Goal: Find specific page/section: Find specific page/section

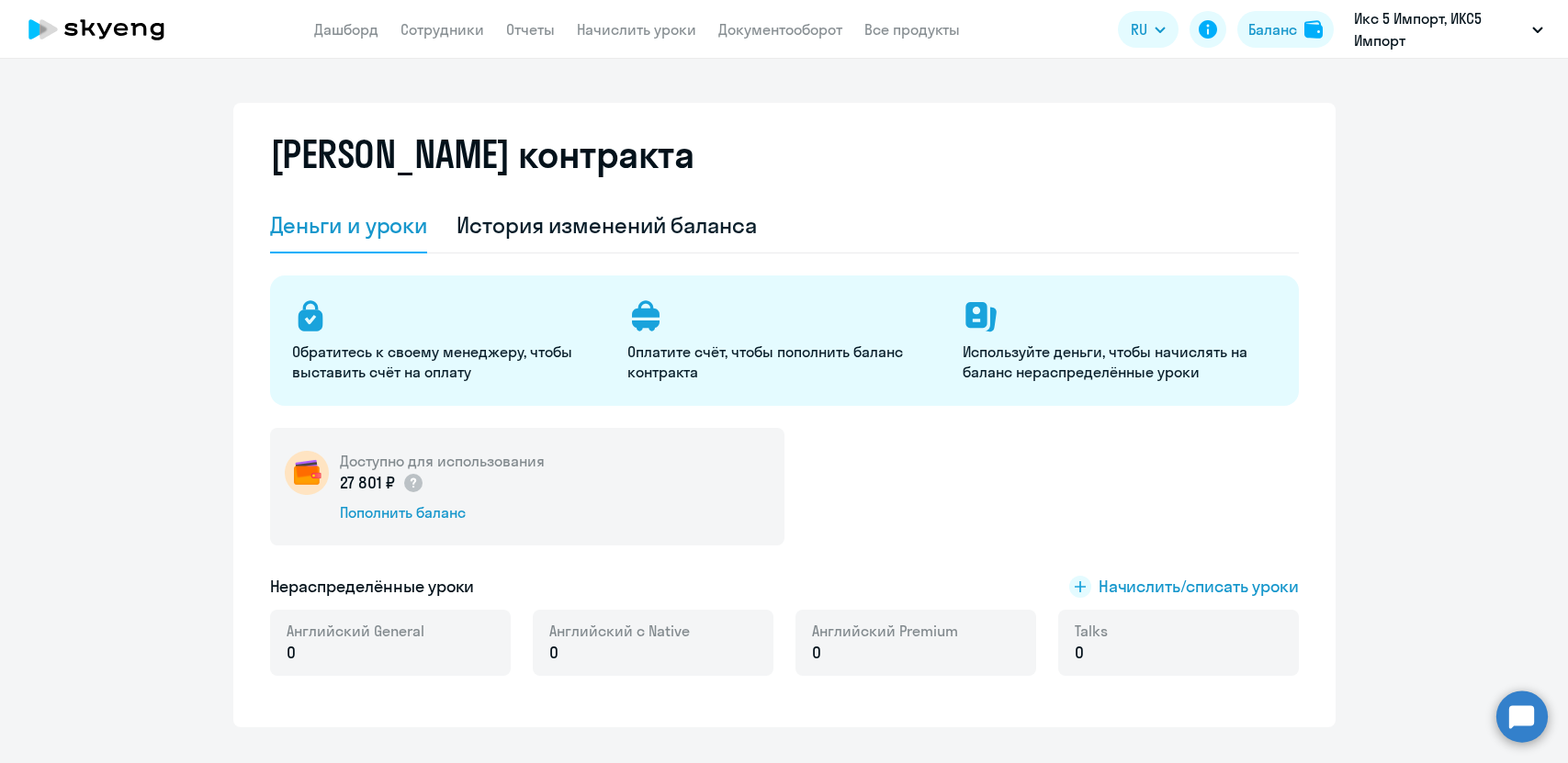
select select "english_adult_not_native_speaker"
click at [669, 229] on div "История изменений баланса" at bounding box center [607, 225] width 301 height 29
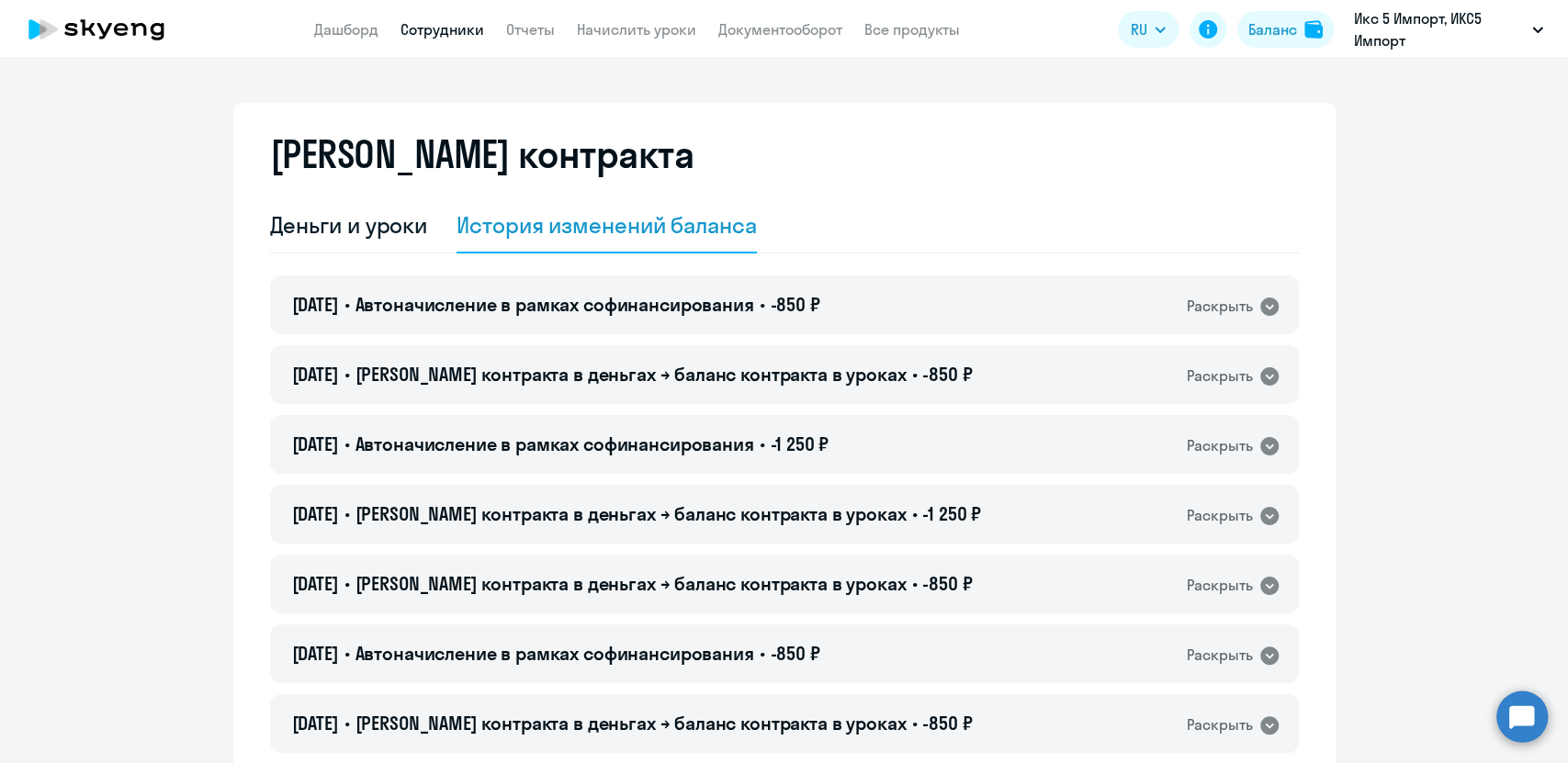
click at [411, 27] on link "Сотрудники" at bounding box center [442, 30] width 84 height 19
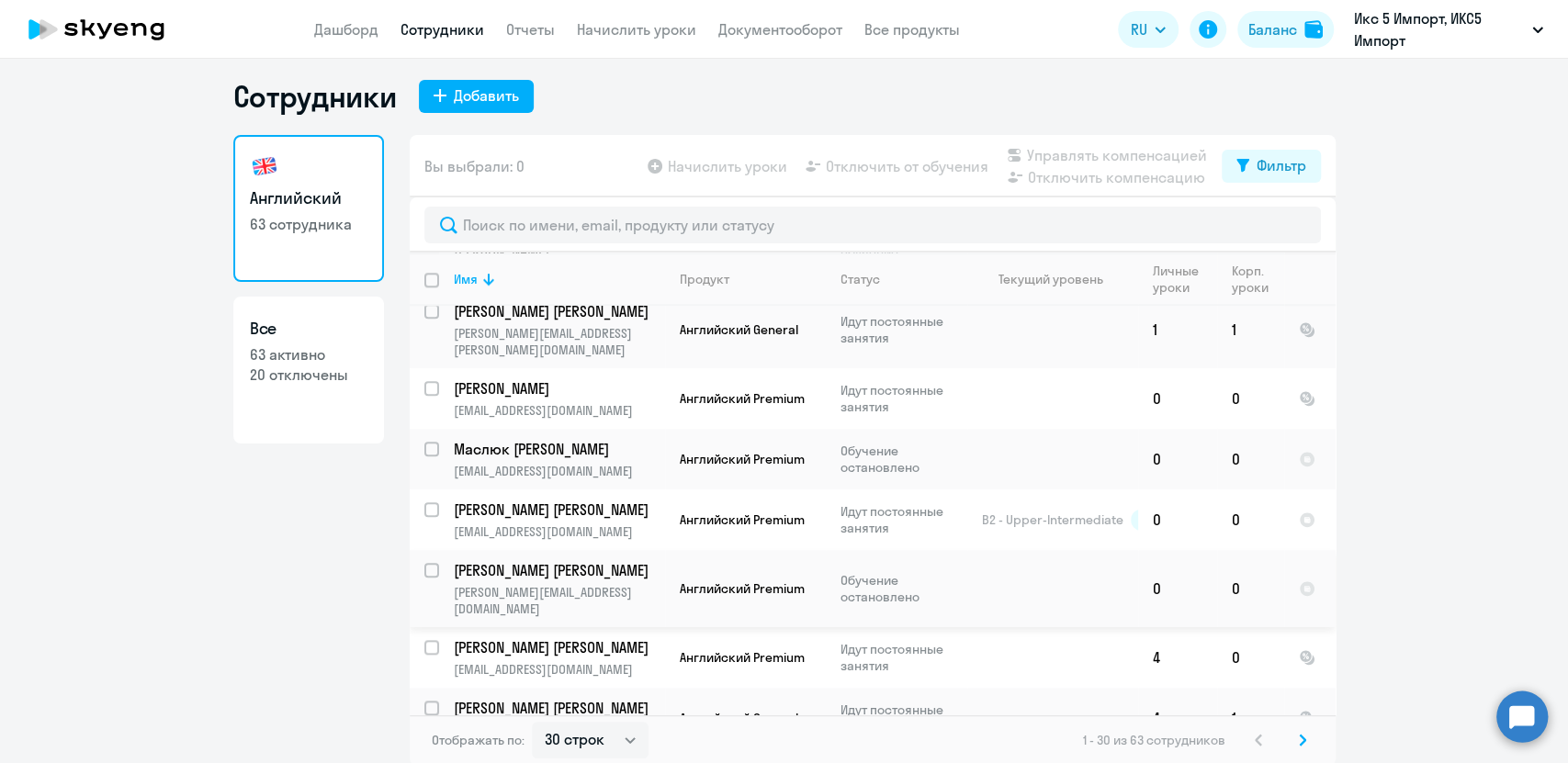
scroll to position [11, 0]
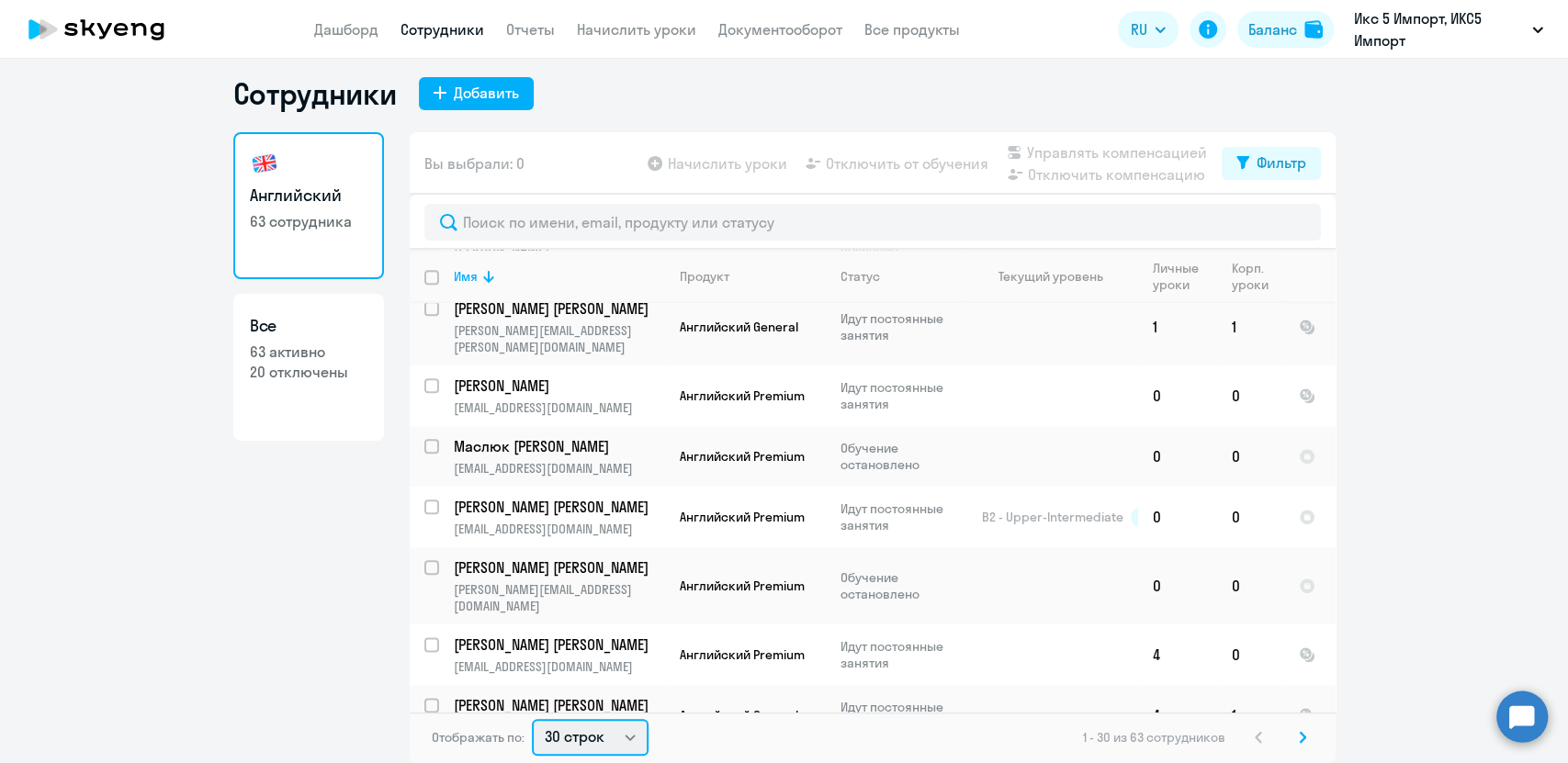
click at [614, 734] on select "30 строк 50 строк 100 строк" at bounding box center [590, 738] width 116 height 37
select select "100"
click at [532, 720] on select "30 строк 50 строк 100 строк" at bounding box center [590, 738] width 116 height 37
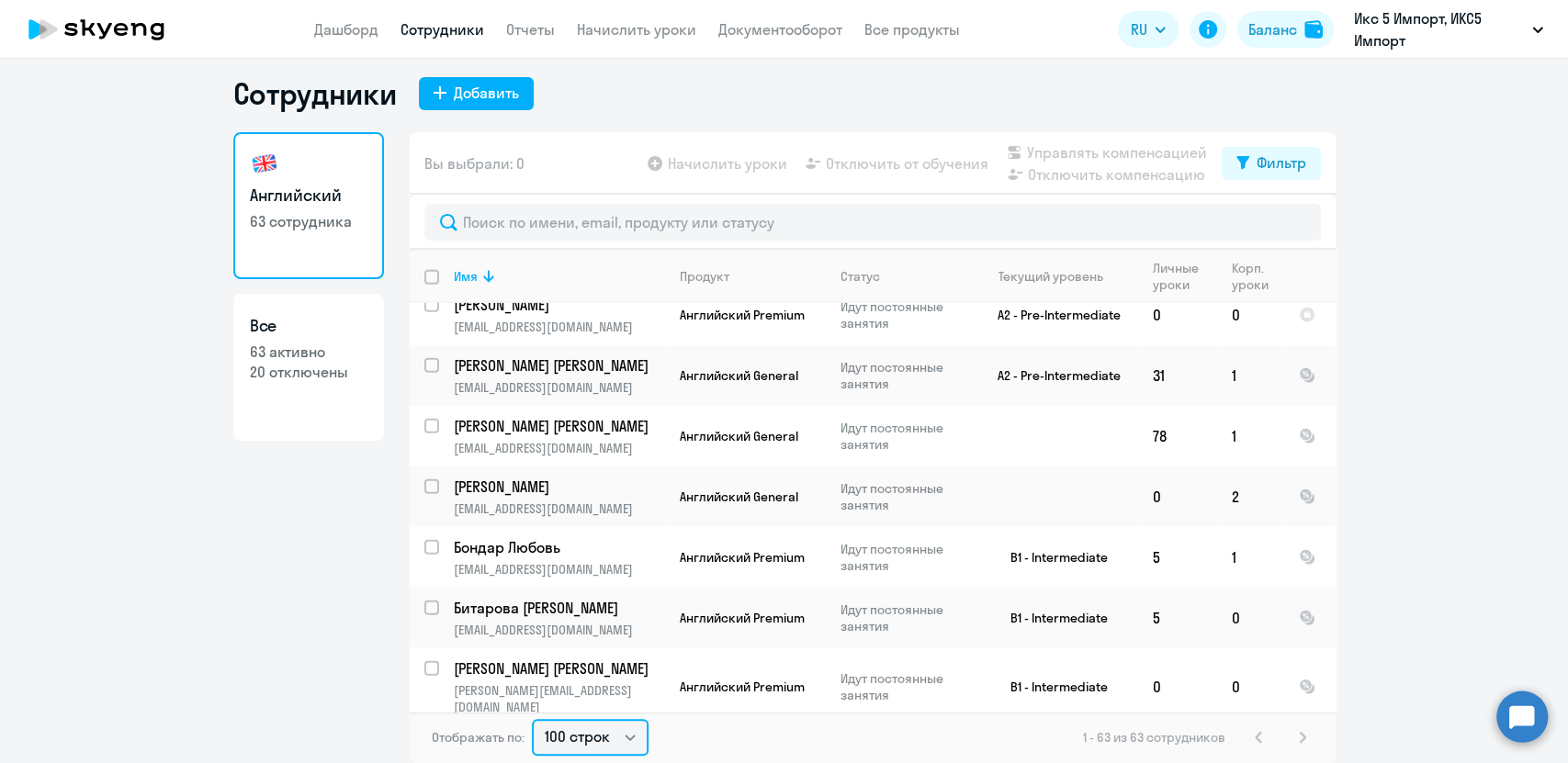
scroll to position [3488, 0]
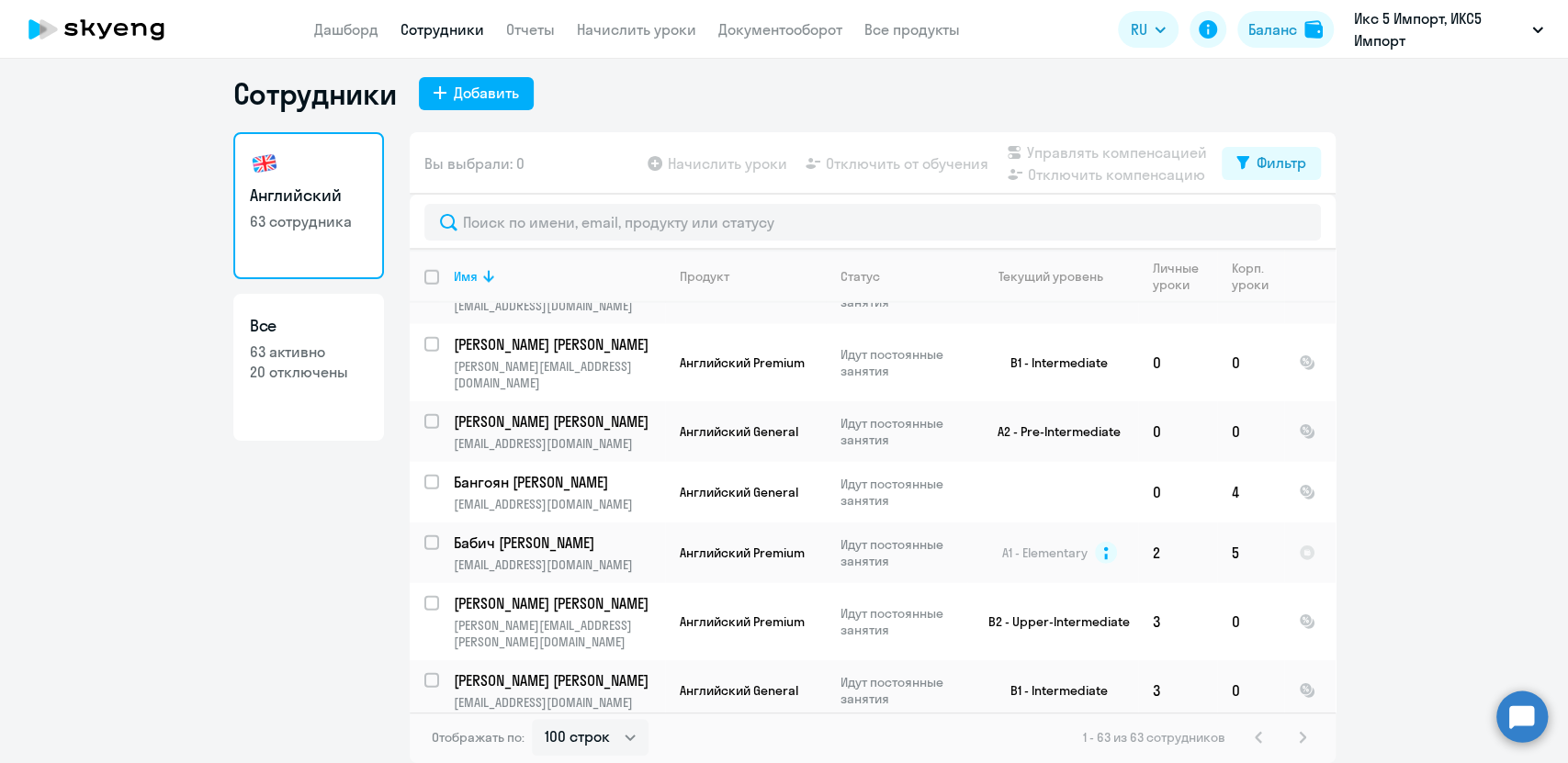
click at [1404, 345] on ng-component "Сотрудники Добавить Английский 63 сотрудника Все 63 активно 20 отключены Вы выб…" at bounding box center [784, 419] width 1568 height 688
